Goal: Task Accomplishment & Management: Complete application form

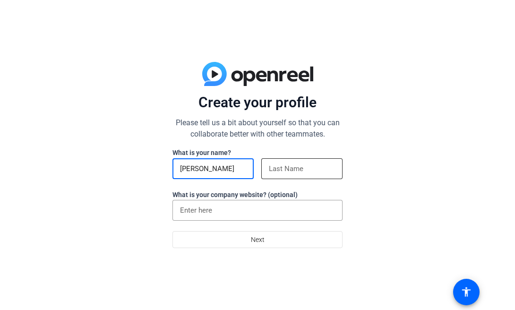
type input "[PERSON_NAME]"
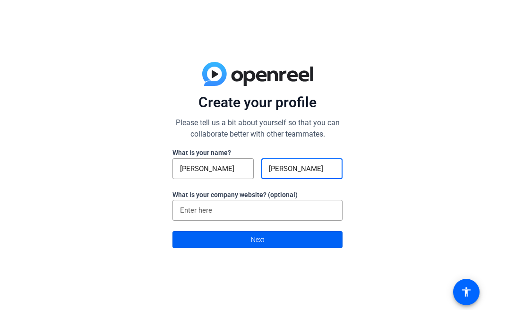
type input "[PERSON_NAME]"
click at [264, 241] on button "Next" at bounding box center [257, 239] width 170 height 17
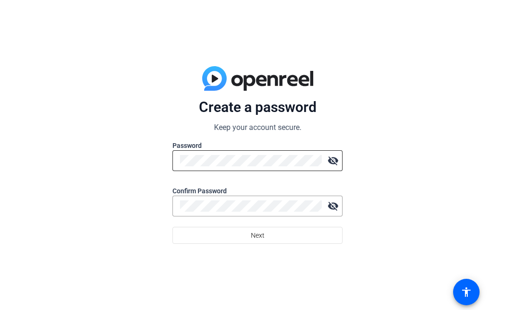
click at [243, 168] on div at bounding box center [251, 160] width 142 height 21
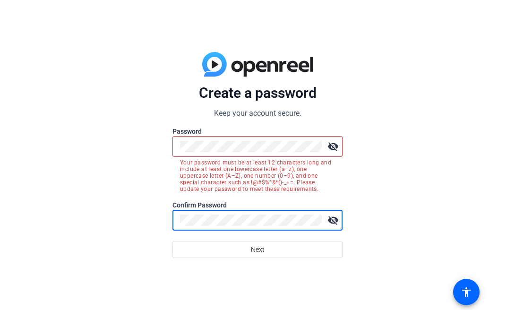
click at [333, 145] on mat-icon "visibility_off" at bounding box center [332, 146] width 19 height 19
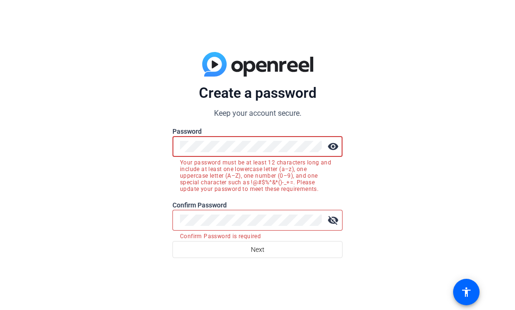
click at [333, 145] on mat-icon "visibility" at bounding box center [332, 146] width 19 height 19
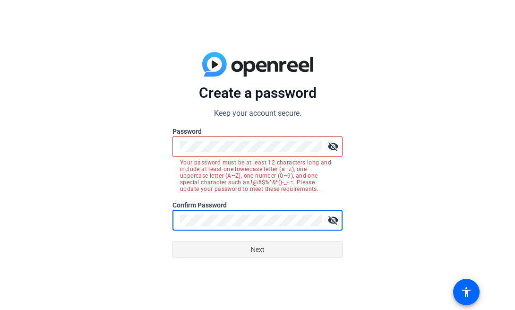
click at [298, 249] on span at bounding box center [257, 249] width 169 height 23
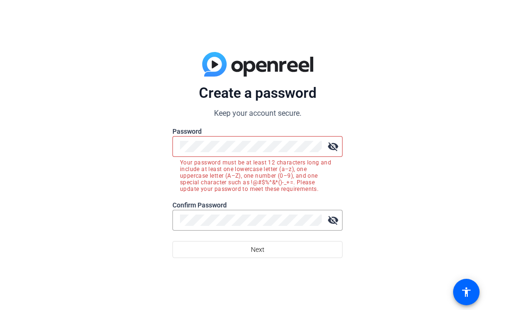
click at [337, 144] on mat-icon "visibility_off" at bounding box center [332, 146] width 19 height 19
click at [337, 144] on mat-icon "visibility" at bounding box center [332, 146] width 19 height 19
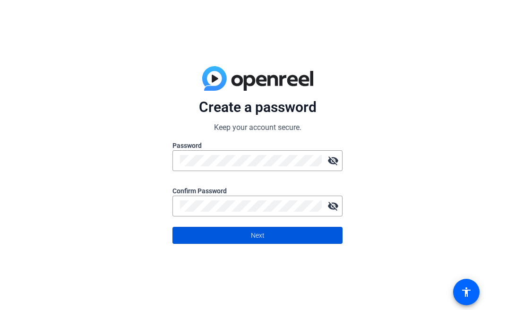
click at [255, 238] on span "Next" at bounding box center [258, 235] width 14 height 18
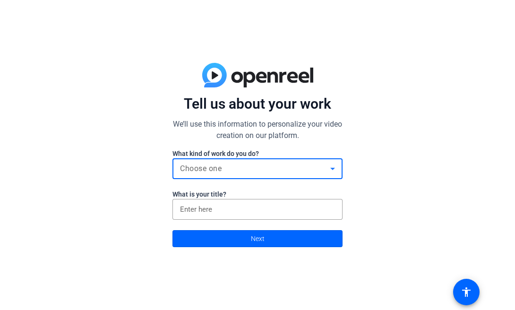
click at [243, 173] on div "Choose one" at bounding box center [255, 168] width 150 height 11
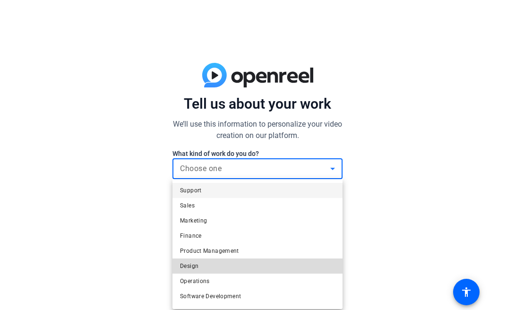
click at [233, 260] on mat-option "Design" at bounding box center [257, 265] width 170 height 15
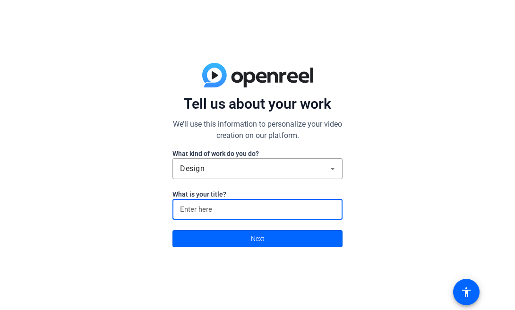
click at [232, 209] on input at bounding box center [257, 209] width 155 height 11
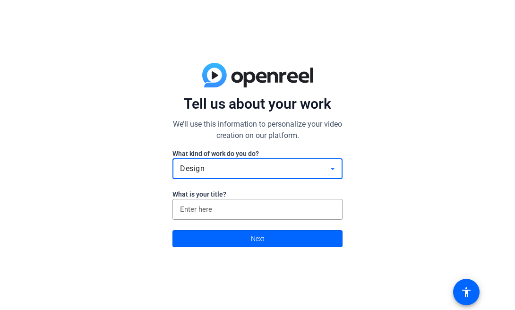
click at [238, 170] on div "Design" at bounding box center [255, 168] width 150 height 11
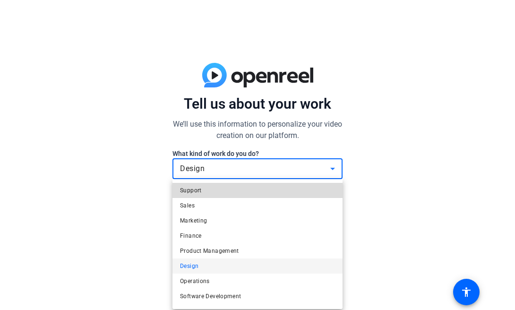
click at [227, 196] on mat-option "Support" at bounding box center [257, 190] width 170 height 15
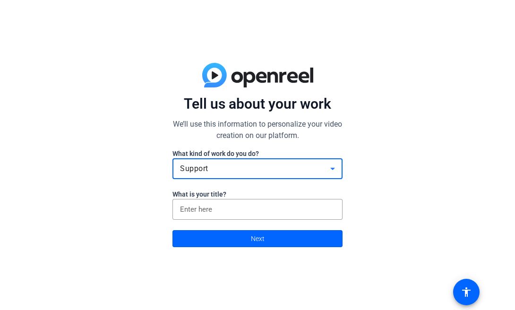
click at [235, 178] on div "Support" at bounding box center [257, 168] width 155 height 21
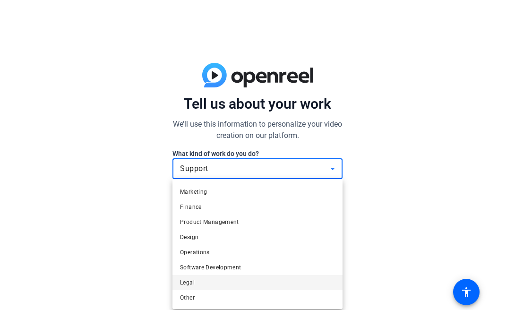
scroll to position [29, 0]
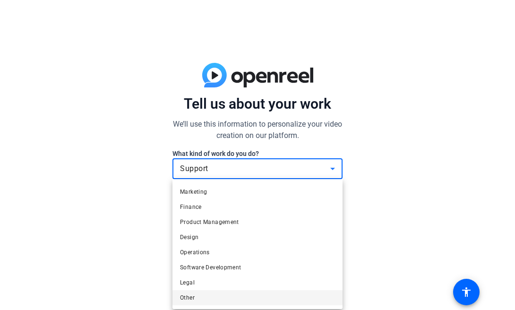
click at [221, 294] on mat-option "Other" at bounding box center [257, 297] width 170 height 15
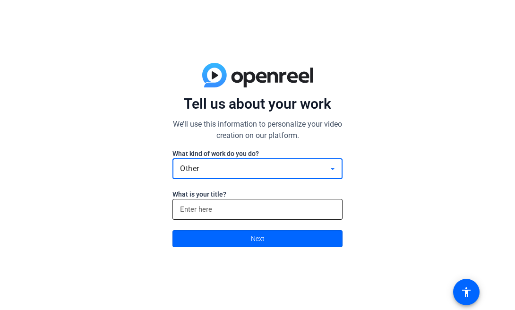
click at [263, 211] on input at bounding box center [257, 209] width 155 height 11
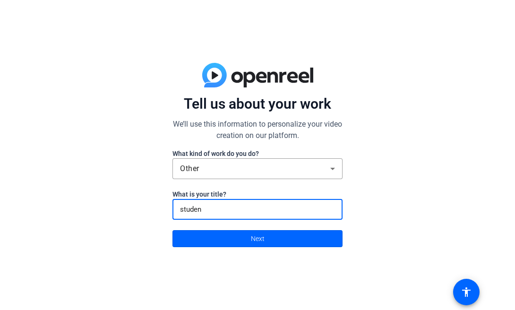
type input "student"
click at [257, 238] on button "Next" at bounding box center [257, 238] width 170 height 17
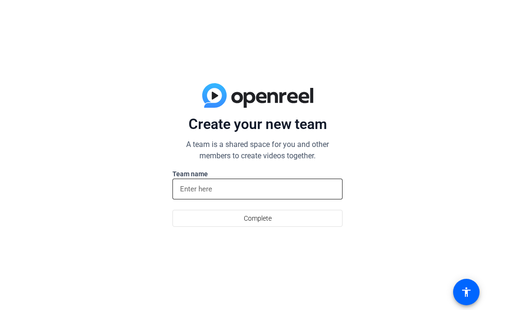
click at [271, 189] on input at bounding box center [257, 188] width 155 height 11
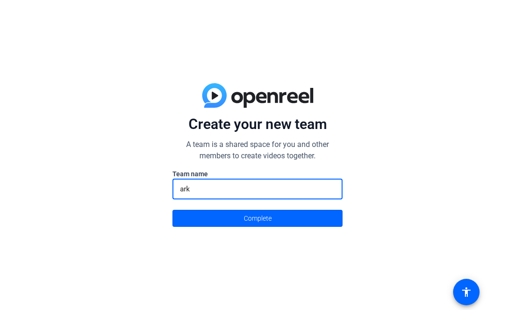
type input "ark"
click at [257, 218] on button "Complete" at bounding box center [257, 218] width 170 height 17
